Goal: Task Accomplishment & Management: Complete application form

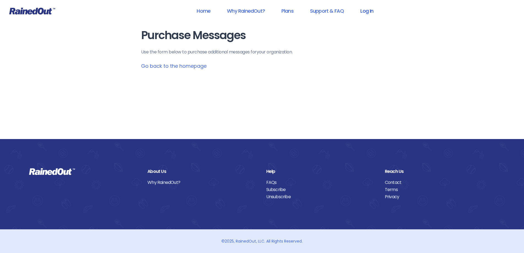
click at [367, 13] on link "Log In" at bounding box center [366, 11] width 27 height 12
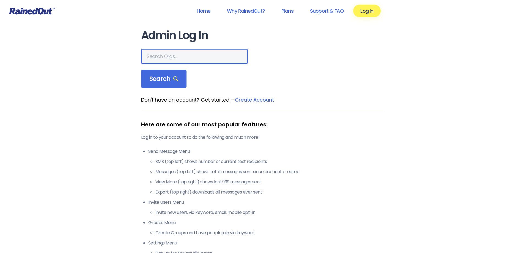
click at [161, 59] on input "text" at bounding box center [194, 56] width 107 height 15
type input "happyfeet"
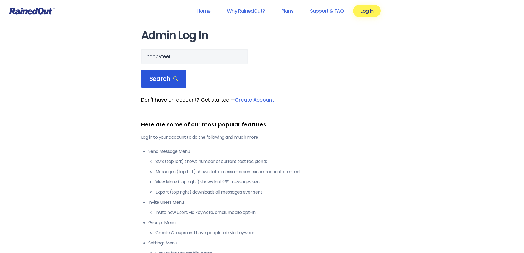
click at [162, 82] on span "Search" at bounding box center [163, 79] width 29 height 8
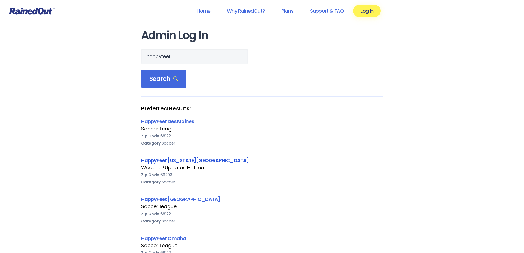
click at [163, 157] on link "HappyFeet [US_STATE][GEOGRAPHIC_DATA]" at bounding box center [195, 160] width 108 height 7
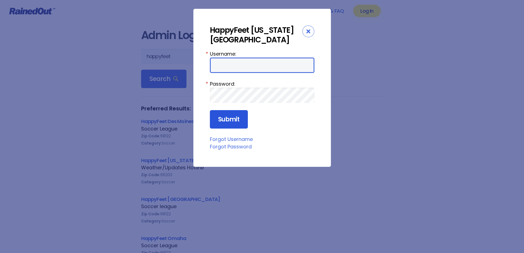
type input "HappyFeetKC"
click at [231, 110] on input "Submit" at bounding box center [229, 119] width 38 height 19
